Goal: Transaction & Acquisition: Purchase product/service

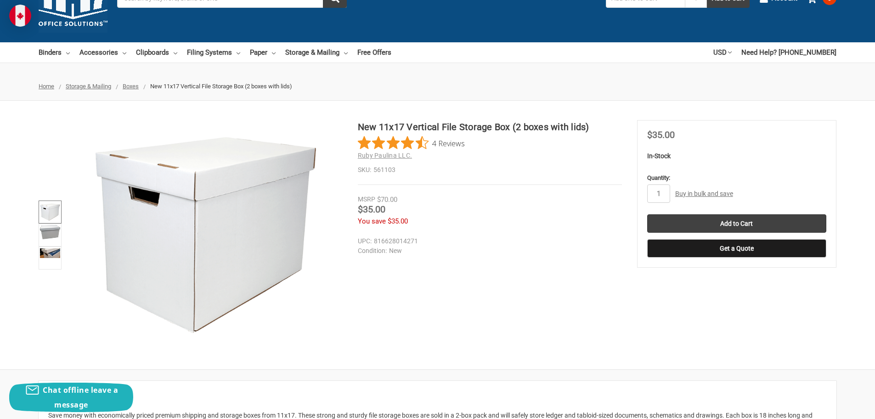
click at [46, 215] on img at bounding box center [50, 212] width 20 height 20
click at [48, 238] on img at bounding box center [50, 232] width 20 height 14
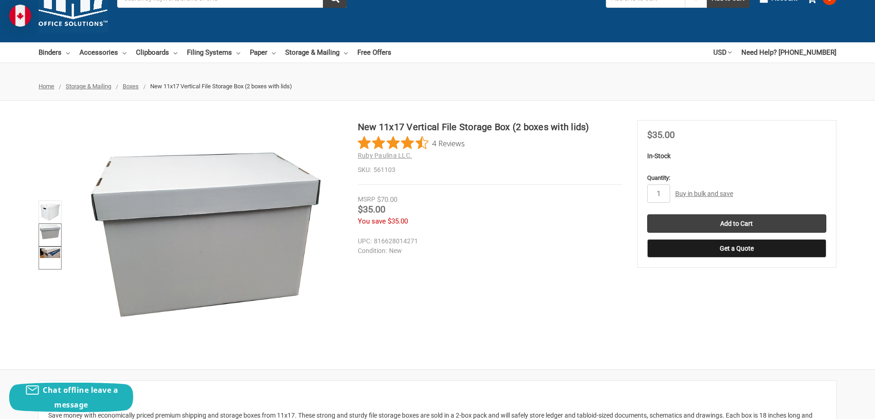
click at [44, 261] on link at bounding box center [50, 257] width 23 height 23
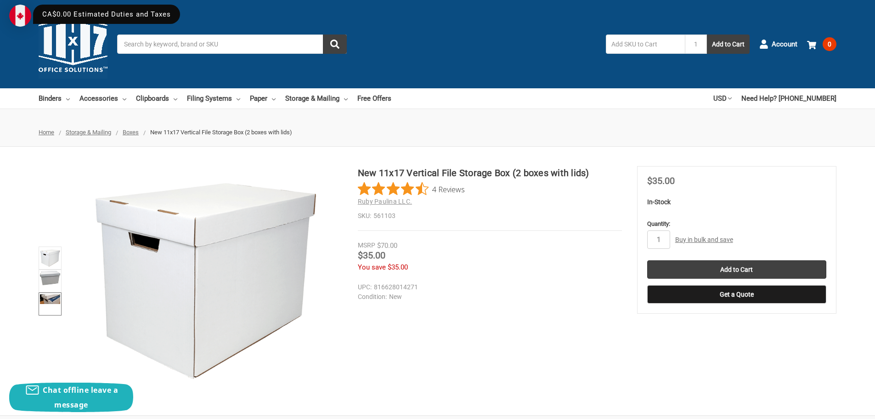
click at [51, 301] on img at bounding box center [50, 299] width 20 height 10
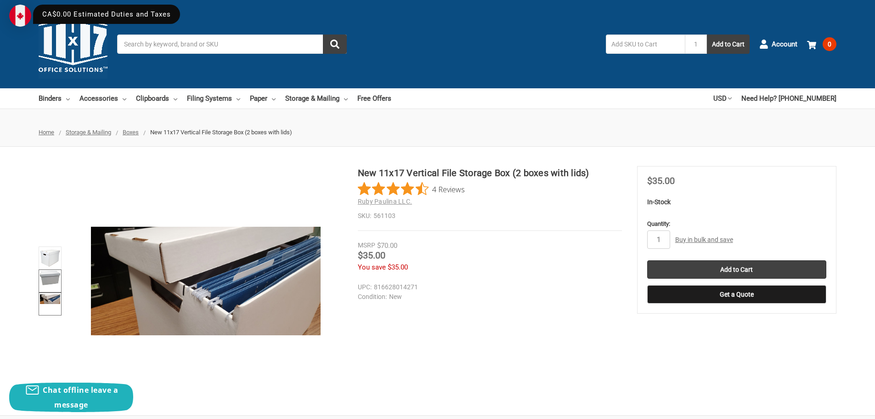
click at [61, 278] on link at bounding box center [50, 280] width 23 height 23
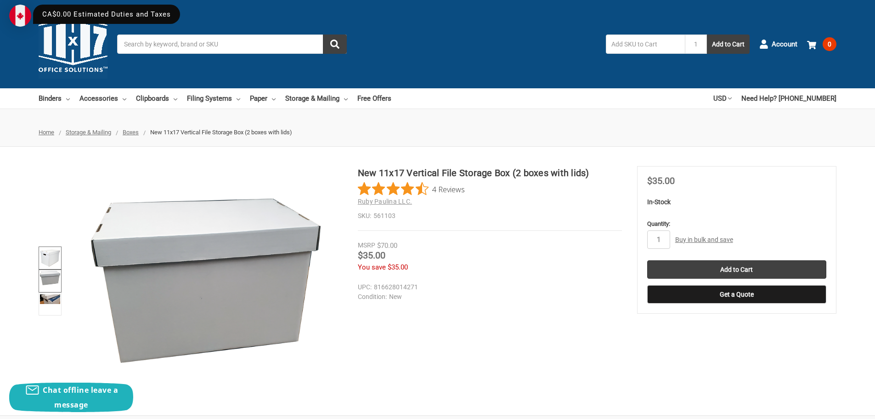
click at [54, 255] on img at bounding box center [50, 258] width 20 height 20
